Goal: Find specific page/section: Find specific page/section

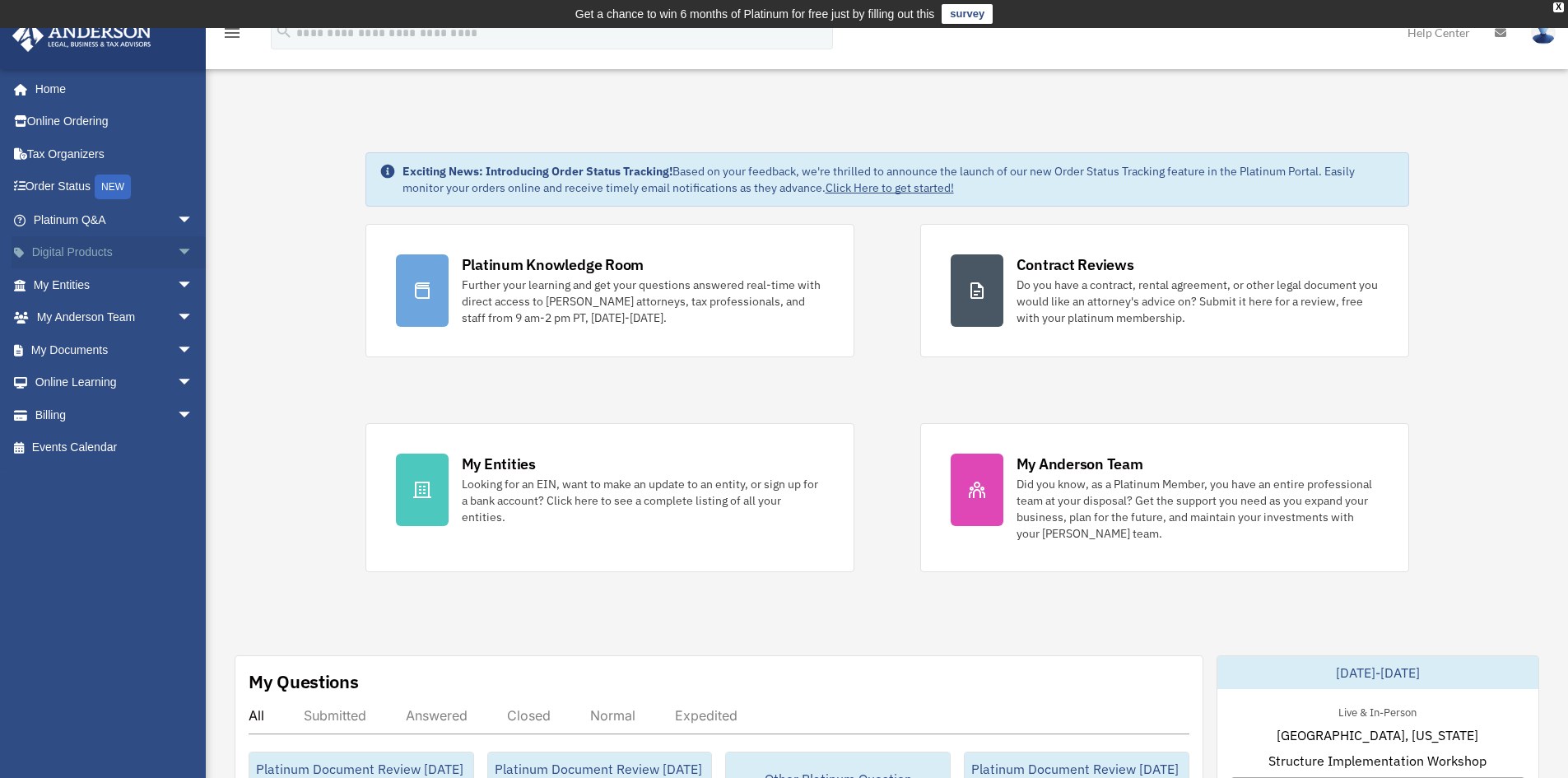
click at [180, 243] on span "arrow_drop_down" at bounding box center [194, 252] width 33 height 33
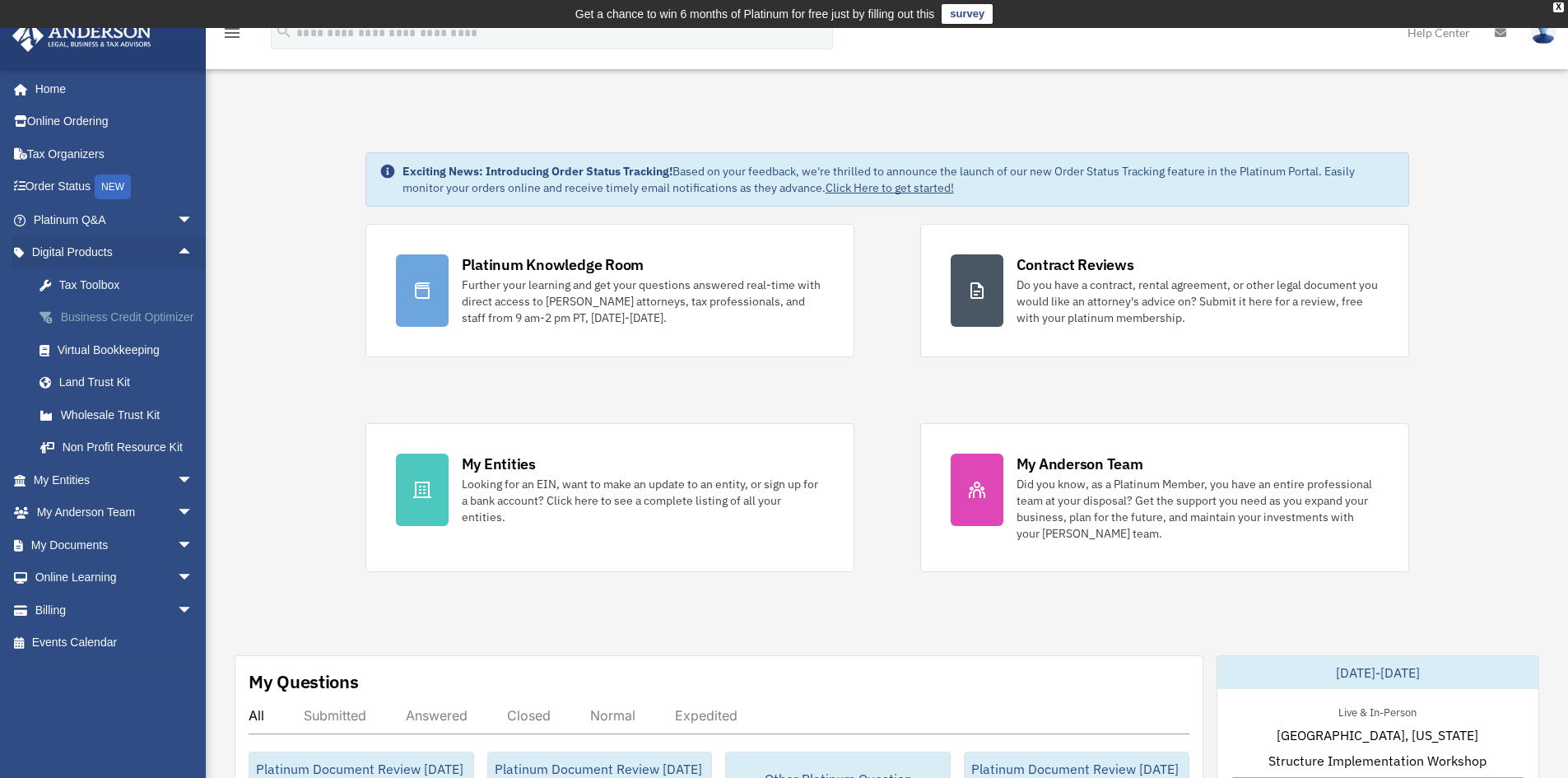
click at [141, 324] on div "Business Credit Optimizer" at bounding box center [128, 316] width 140 height 21
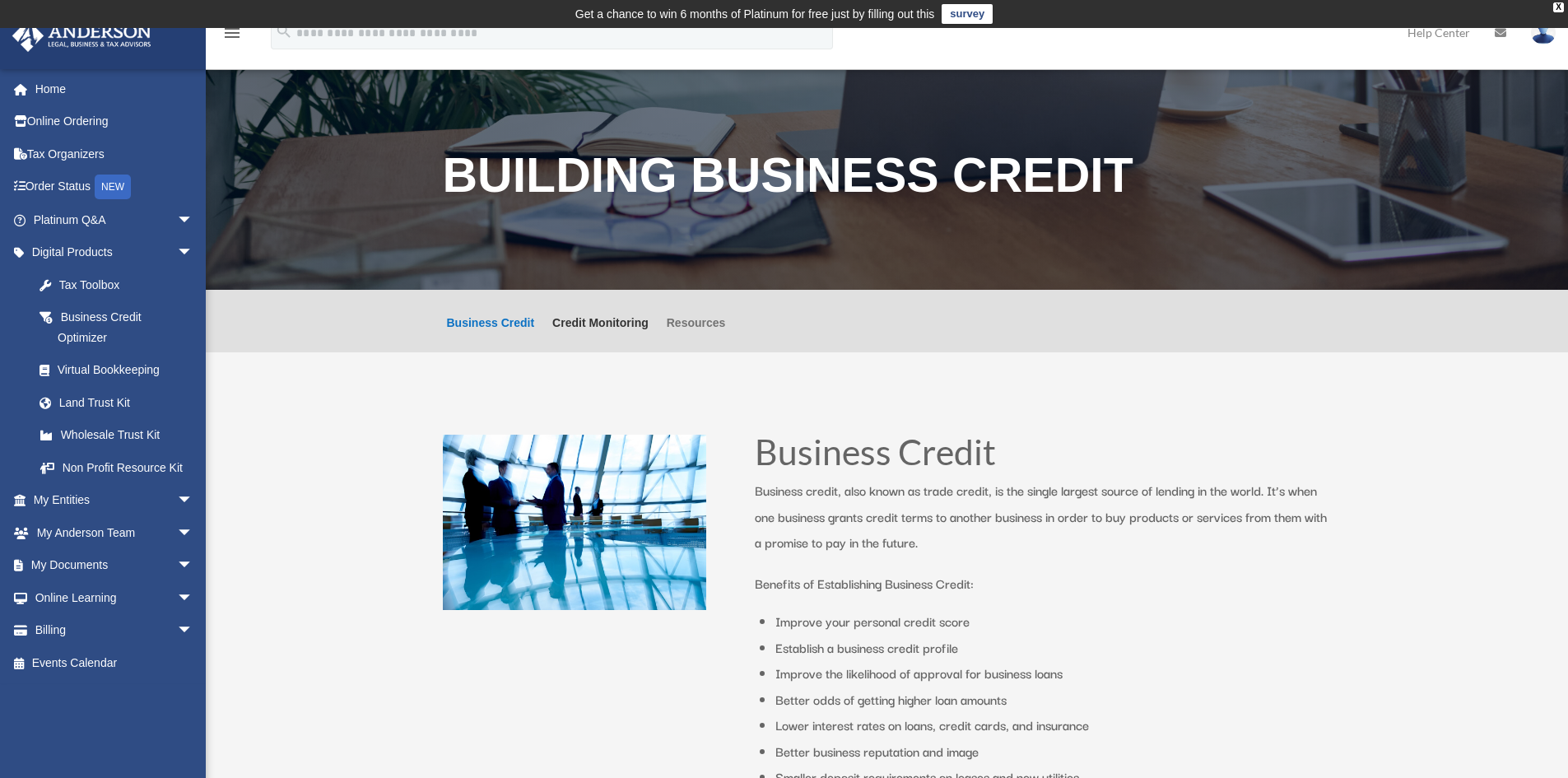
click at [715, 323] on link "Resources" at bounding box center [696, 334] width 59 height 35
